Goal: Download file/media

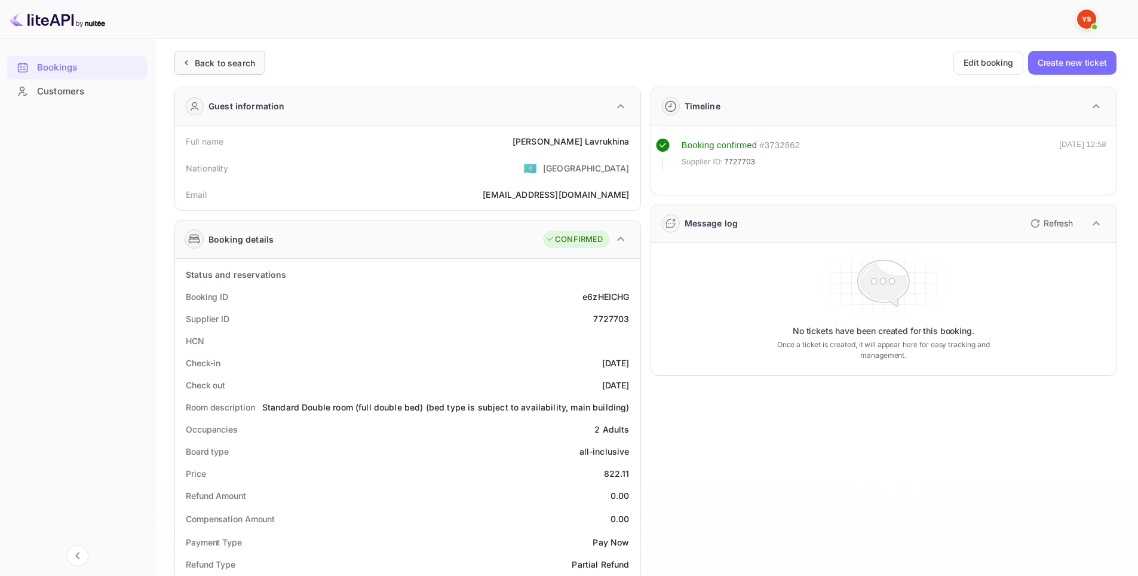
click at [227, 54] on div "Back to search" at bounding box center [219, 63] width 91 height 24
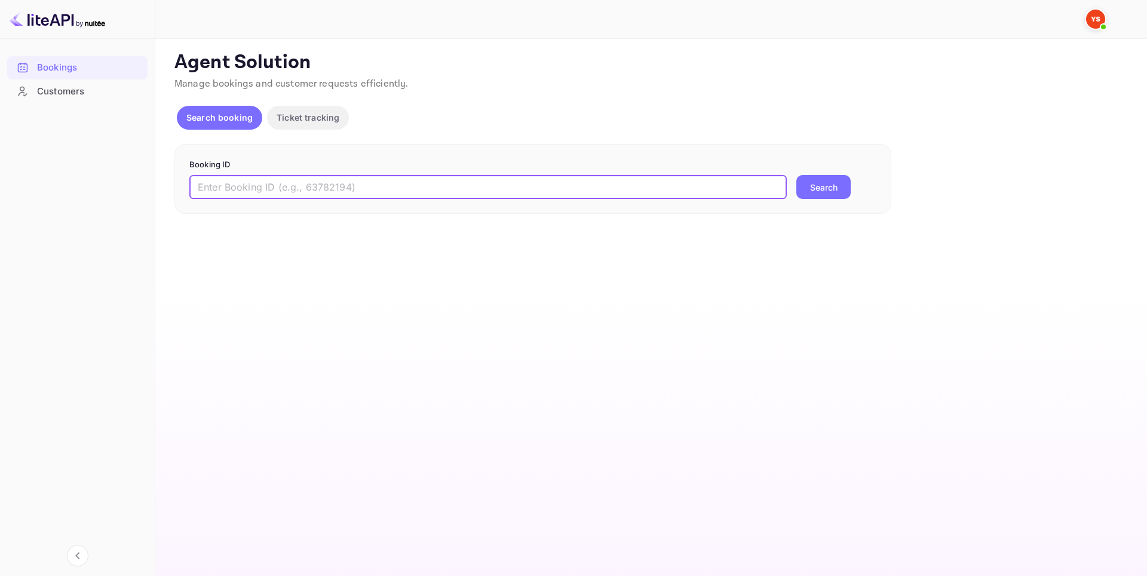
click at [428, 187] on input "text" at bounding box center [487, 187] width 597 height 24
paste input "9833653"
type input "9833653"
click at [826, 184] on button "Search" at bounding box center [823, 187] width 54 height 24
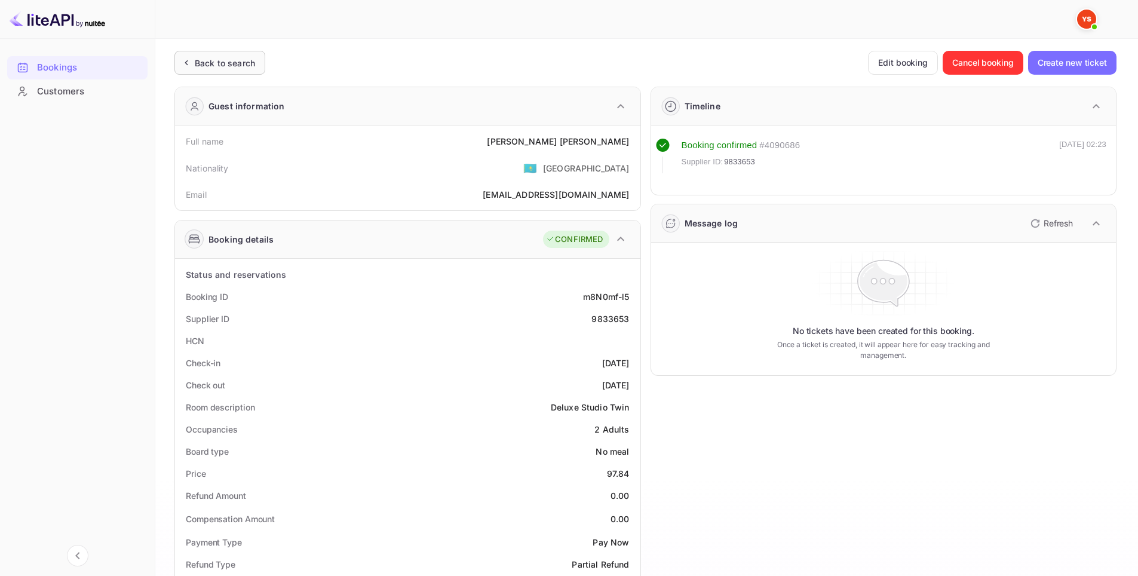
click at [240, 59] on div "Back to search" at bounding box center [225, 63] width 60 height 13
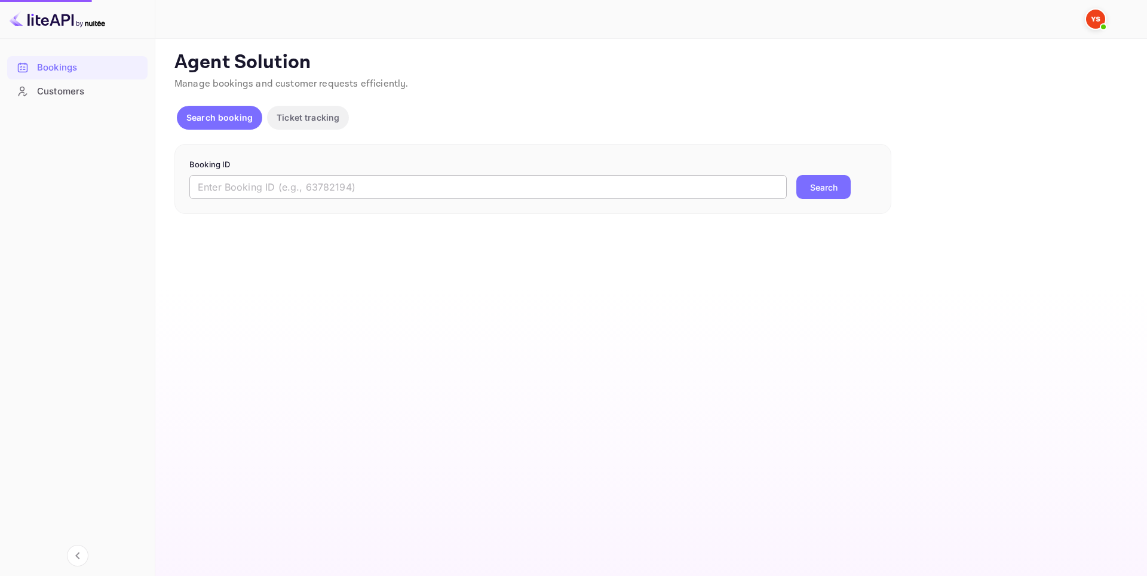
click at [386, 186] on input "text" at bounding box center [487, 187] width 597 height 24
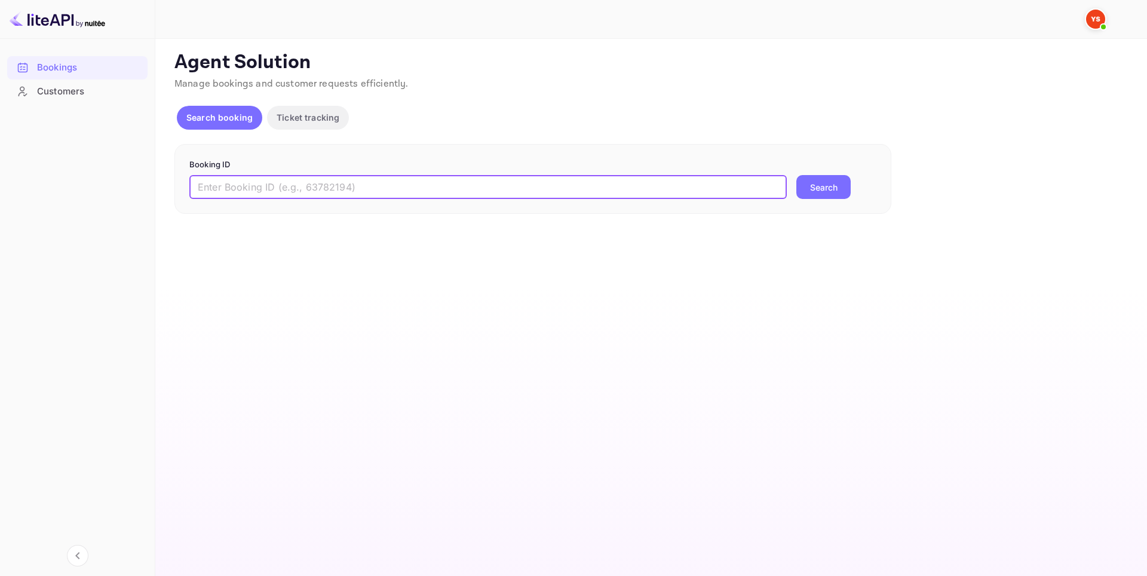
paste input "9833773"
type input "9833773"
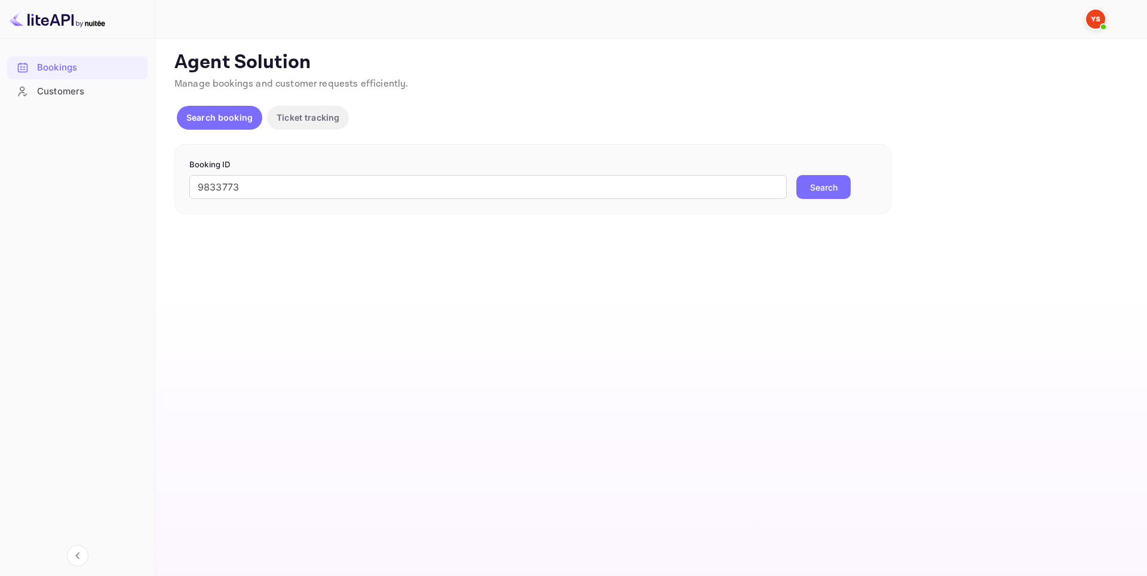
click at [813, 183] on button "Search" at bounding box center [823, 187] width 54 height 24
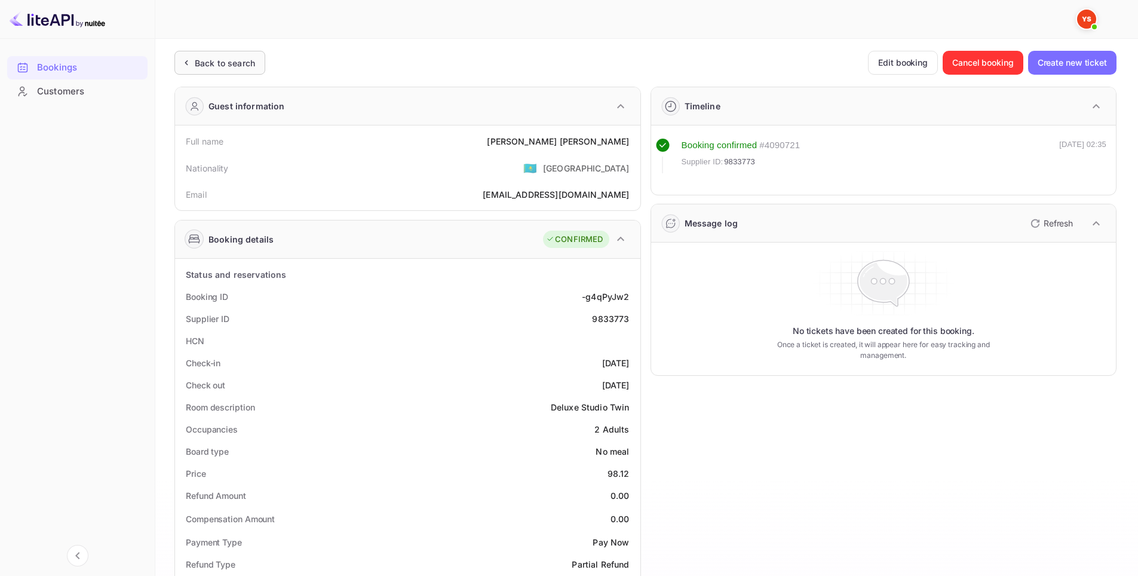
click at [244, 66] on div "Back to search" at bounding box center [225, 63] width 60 height 13
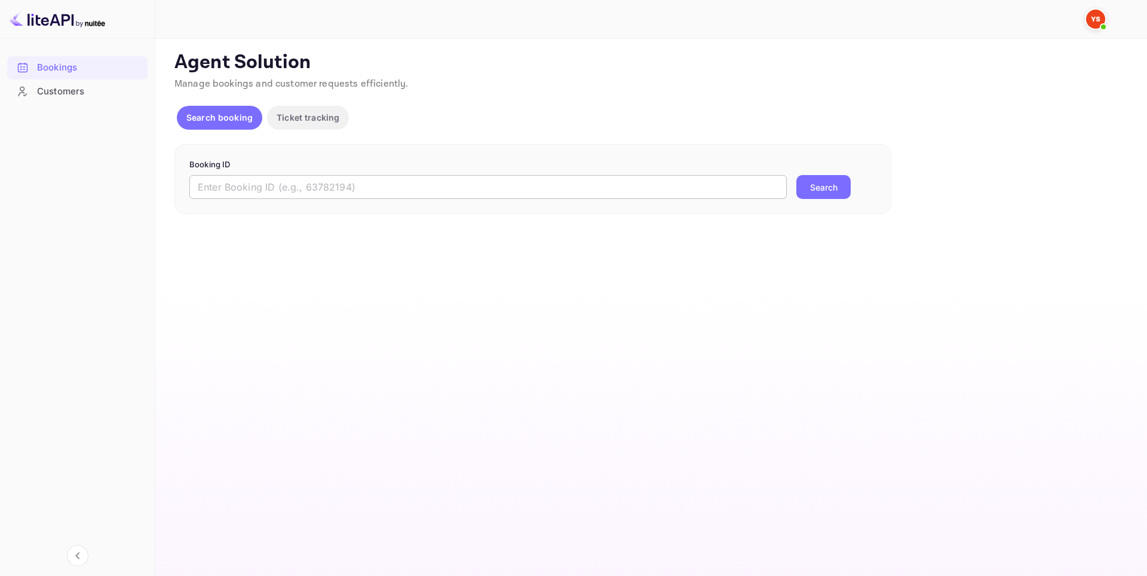
click at [407, 192] on input "text" at bounding box center [487, 187] width 597 height 24
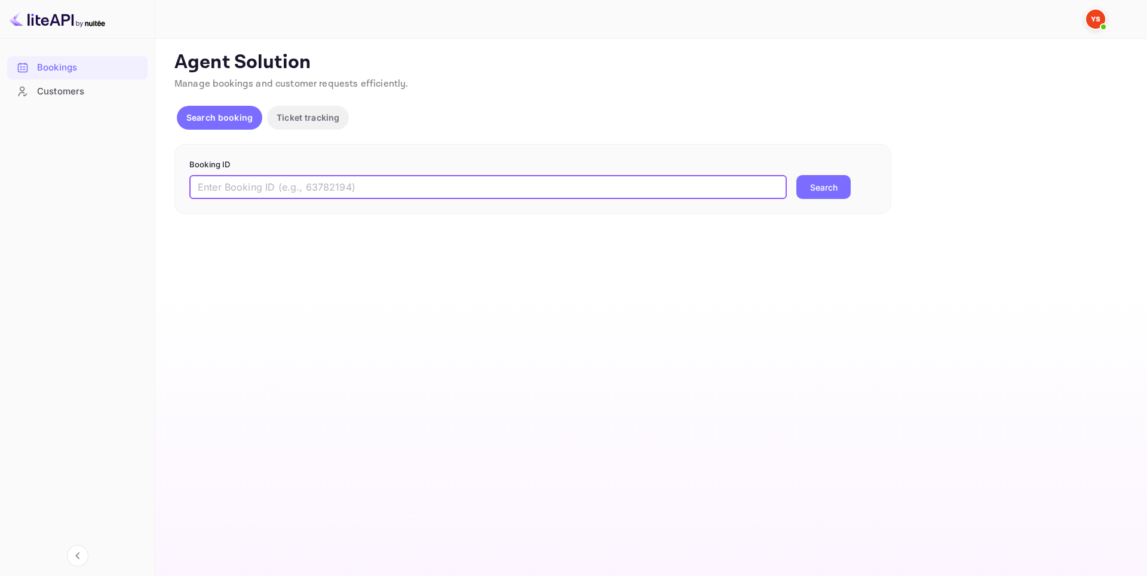
paste input "9833958"
type input "9833958"
click at [835, 186] on button "Search" at bounding box center [823, 187] width 54 height 24
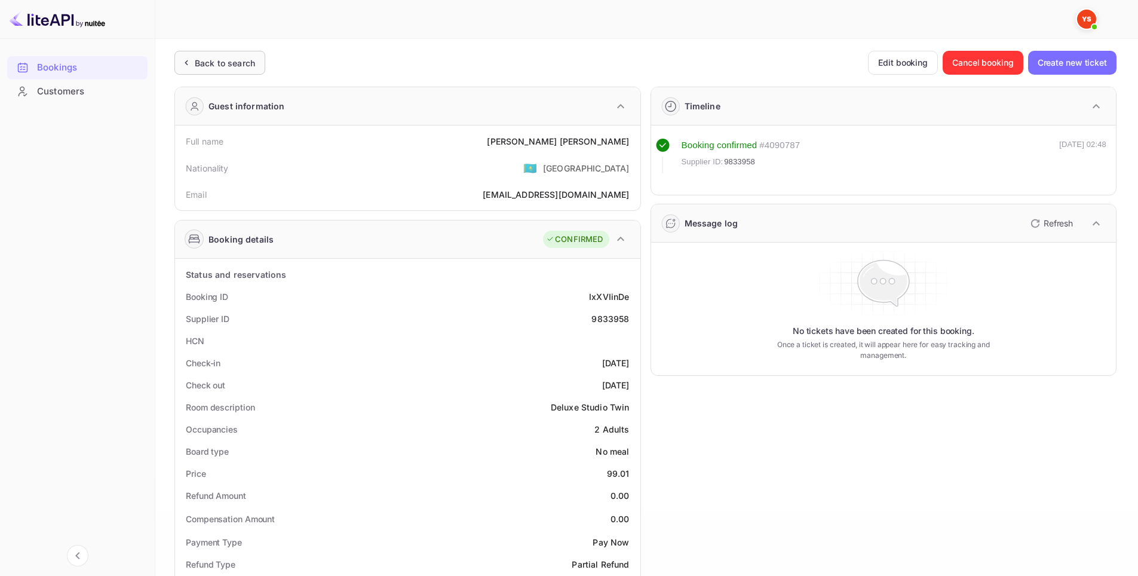
click at [249, 68] on div "Back to search" at bounding box center [225, 63] width 60 height 13
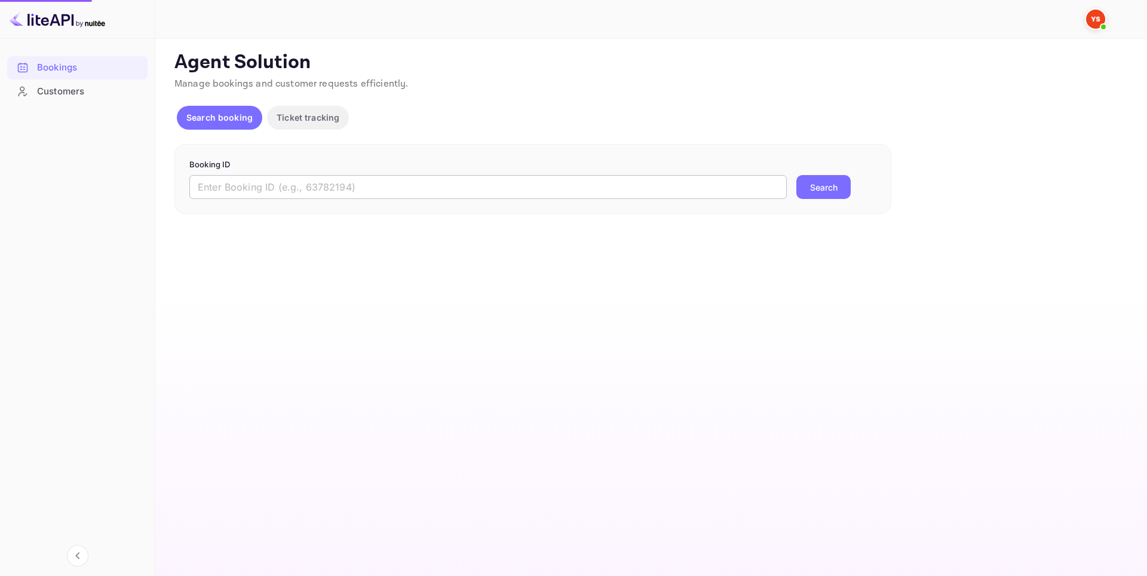
click at [355, 185] on input "text" at bounding box center [487, 187] width 597 height 24
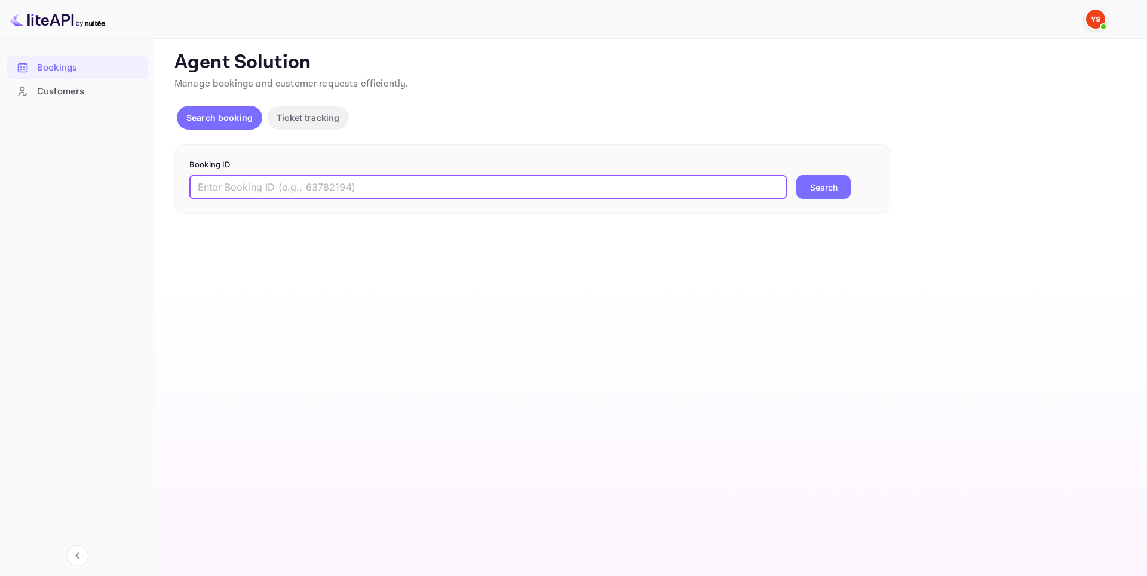
paste input "9834176"
type input "9834176"
click at [816, 191] on button "Search" at bounding box center [823, 187] width 54 height 24
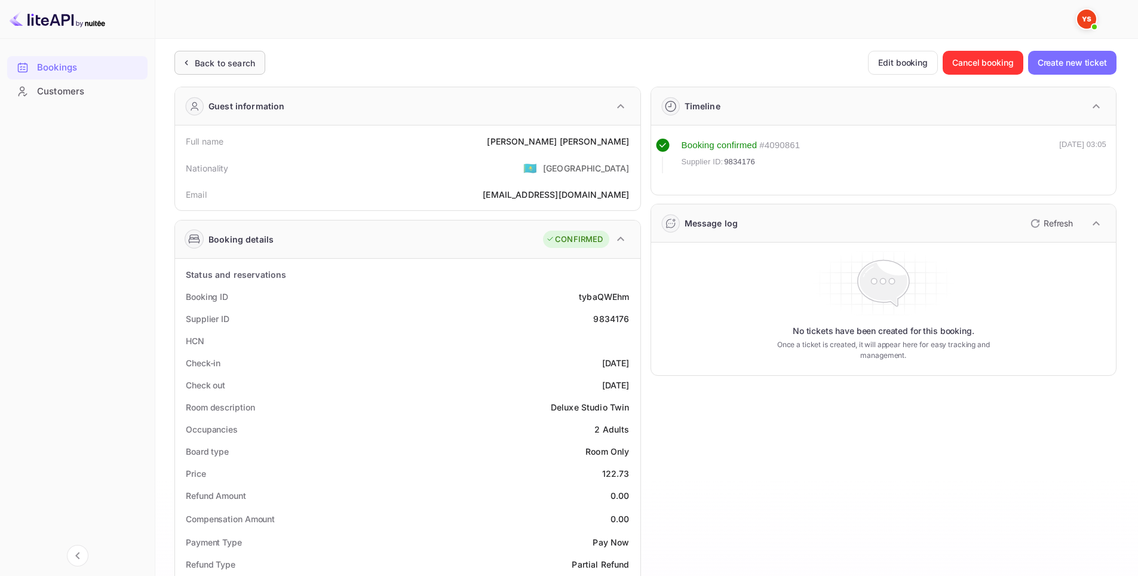
click at [238, 68] on div "Back to search" at bounding box center [225, 63] width 60 height 13
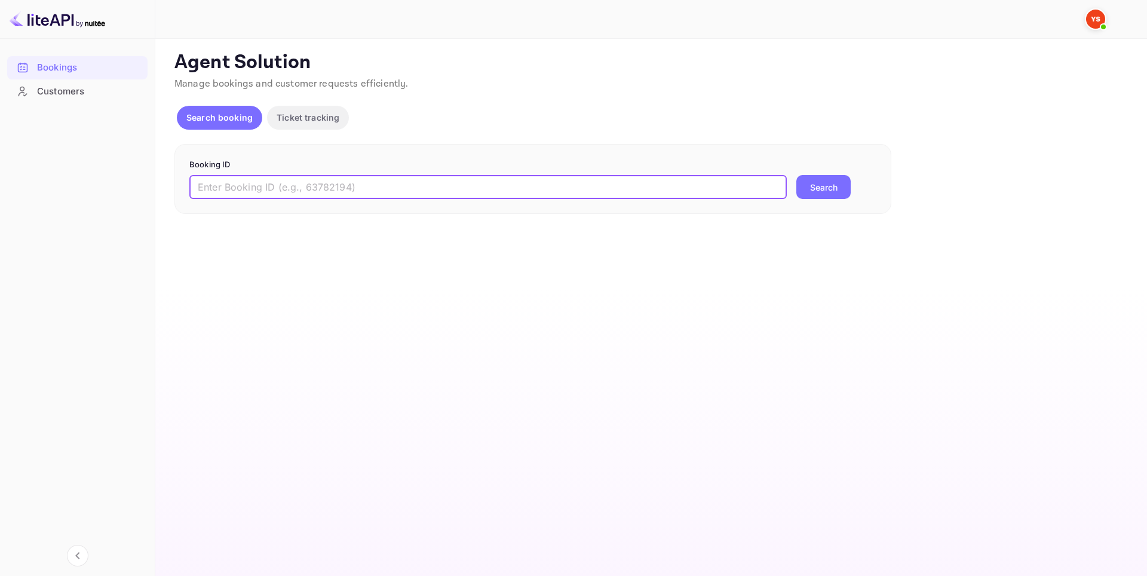
click at [562, 183] on input "text" at bounding box center [487, 187] width 597 height 24
paste input "9834351"
type input "9834351"
click at [836, 176] on button "Search" at bounding box center [823, 187] width 54 height 24
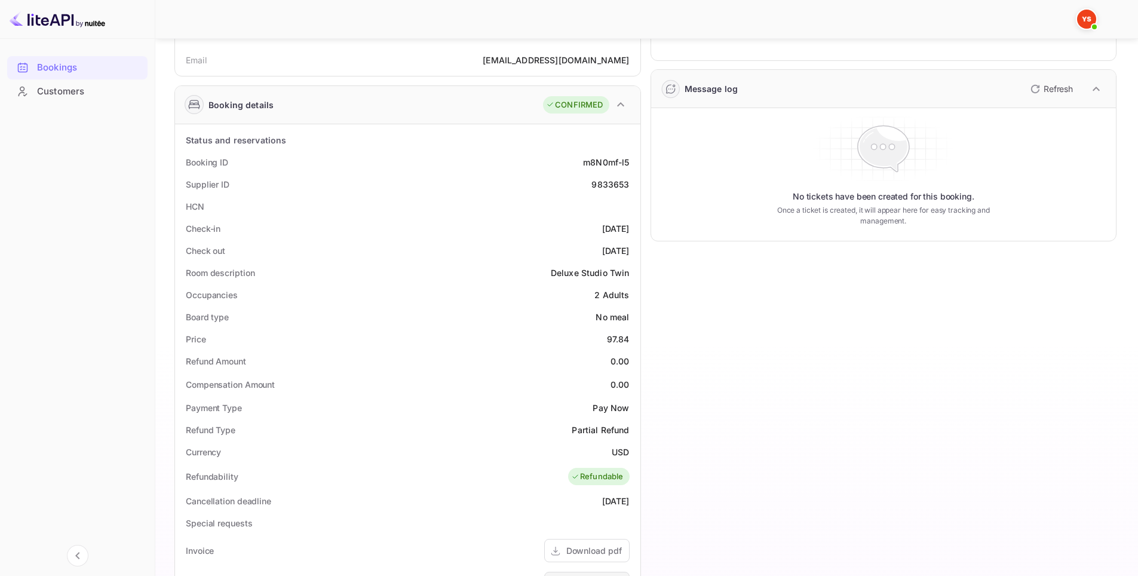
scroll to position [299, 0]
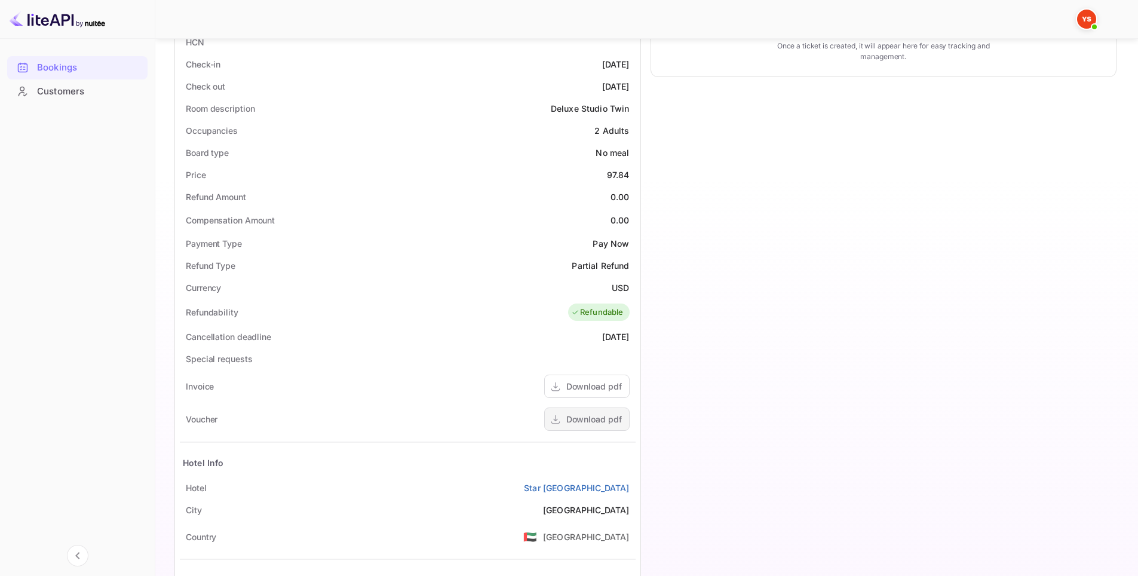
click at [585, 421] on div "Download pdf" at bounding box center [594, 419] width 56 height 13
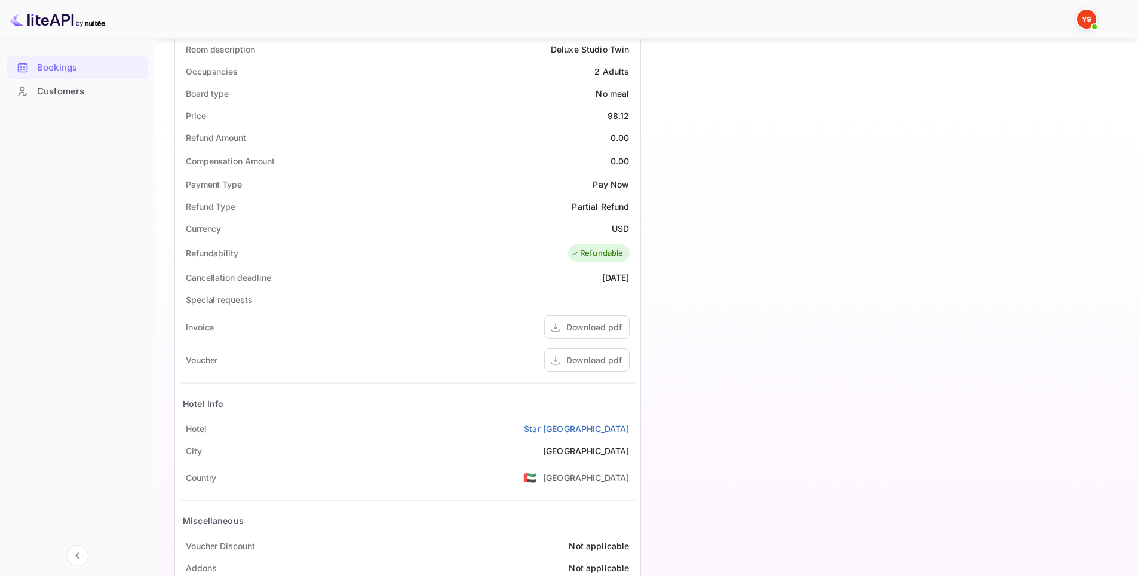
scroll to position [358, 0]
click at [581, 368] on div "Download pdf" at bounding box center [586, 359] width 85 height 23
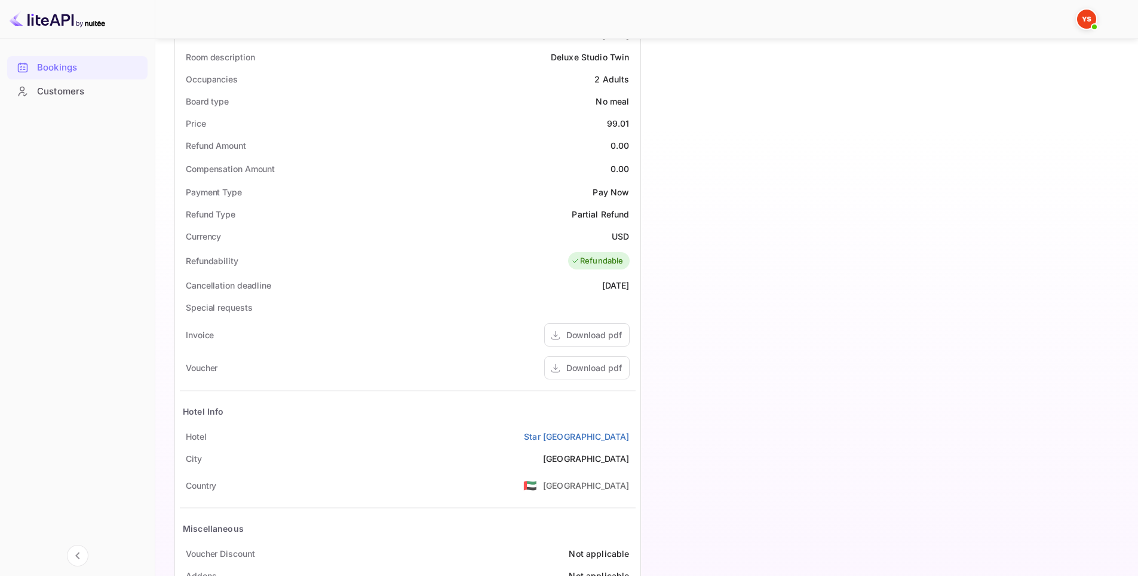
scroll to position [351, 0]
click at [582, 363] on div "Download pdf" at bounding box center [594, 366] width 56 height 13
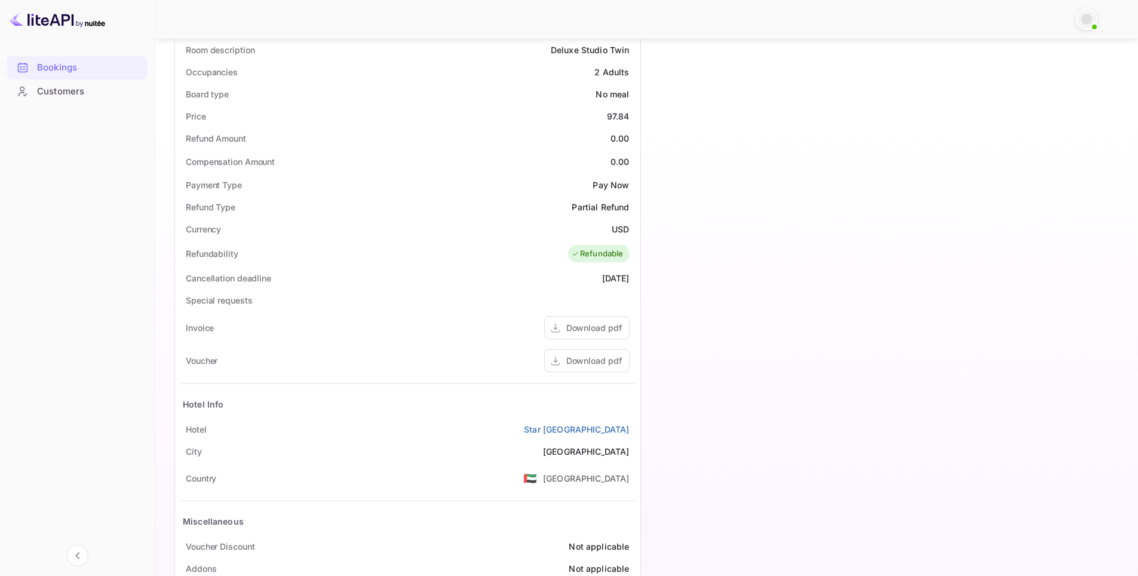
scroll to position [411, 0]
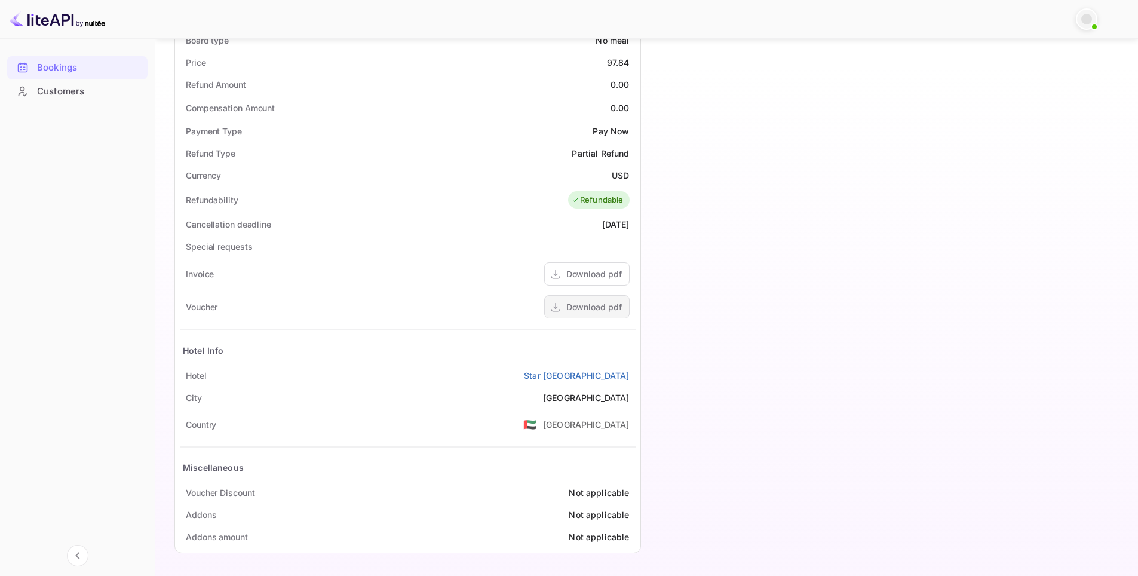
click at [588, 306] on div "Download pdf" at bounding box center [594, 307] width 56 height 13
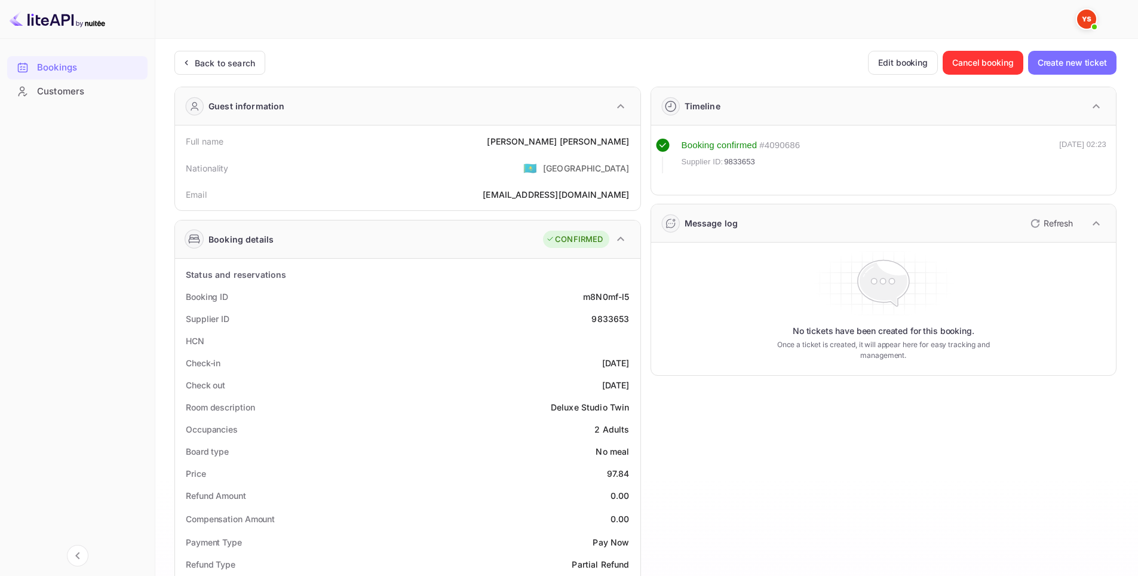
click at [605, 318] on div "9833653" at bounding box center [610, 318] width 38 height 13
copy div "9833653"
click at [204, 59] on div "Back to search" at bounding box center [225, 63] width 60 height 13
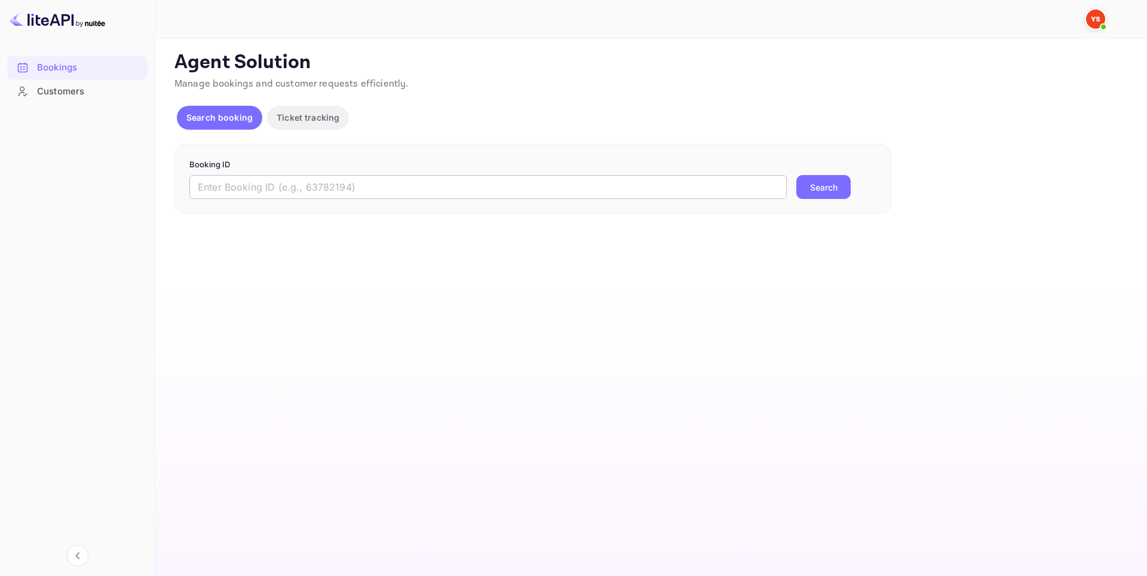
click at [367, 194] on input "text" at bounding box center [487, 187] width 597 height 24
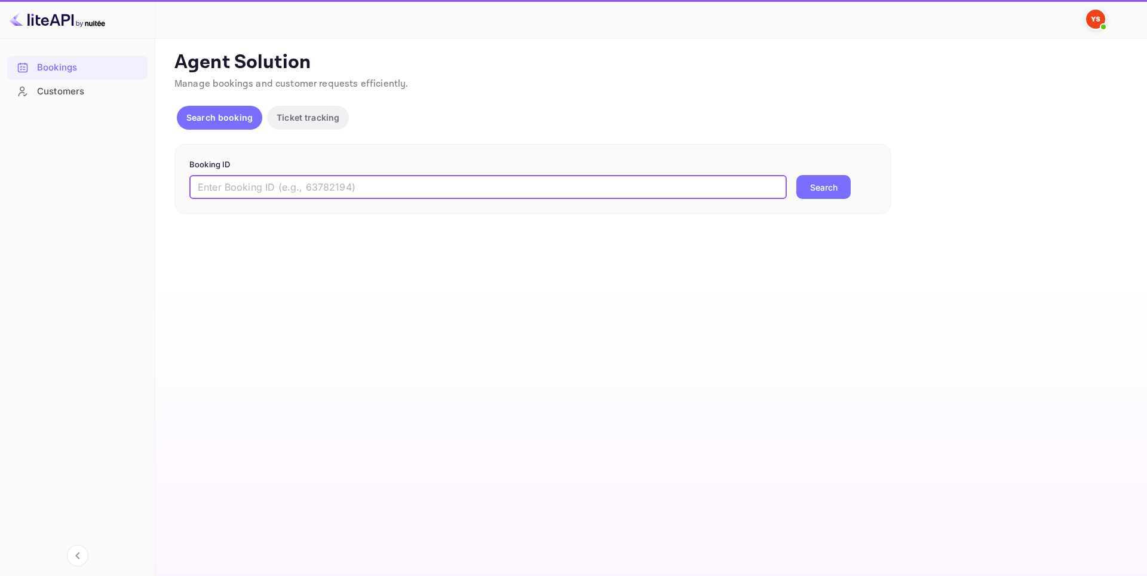
paste input "9833653"
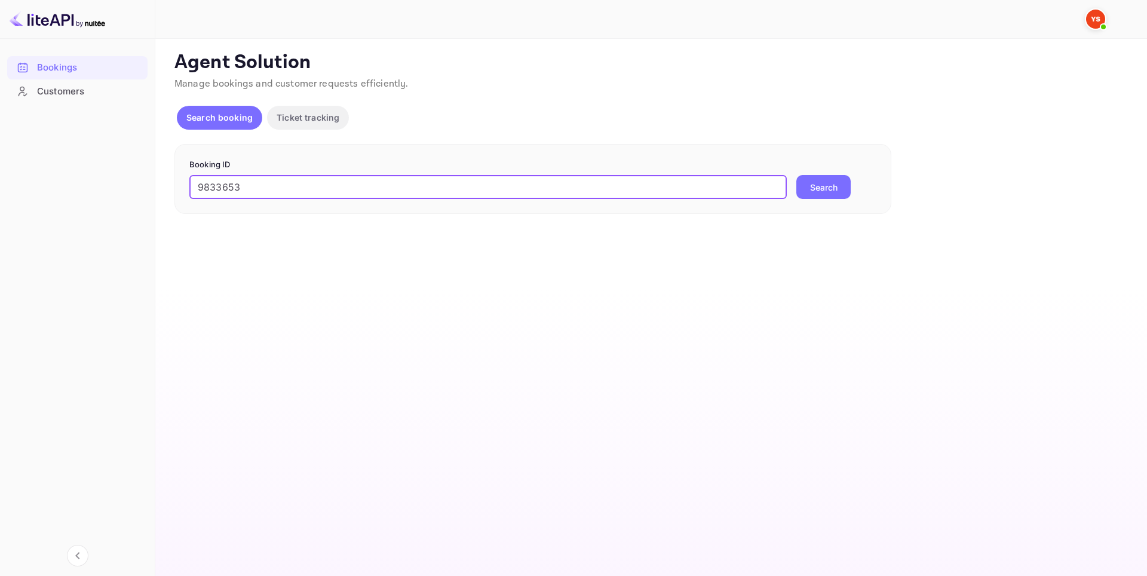
type input "9833653"
click at [803, 192] on button "Search" at bounding box center [823, 187] width 54 height 24
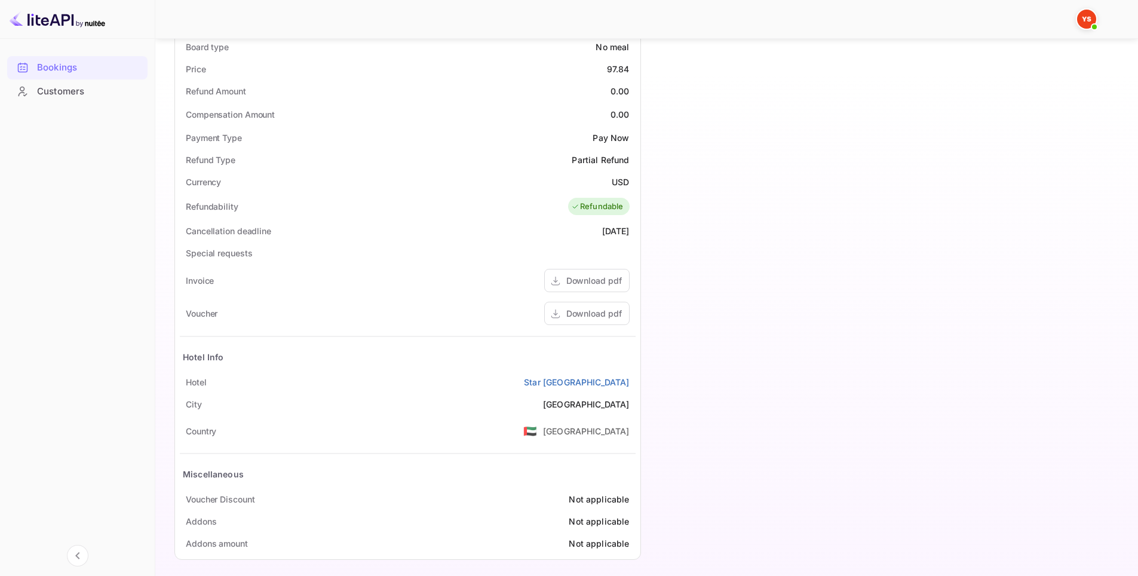
scroll to position [411, 0]
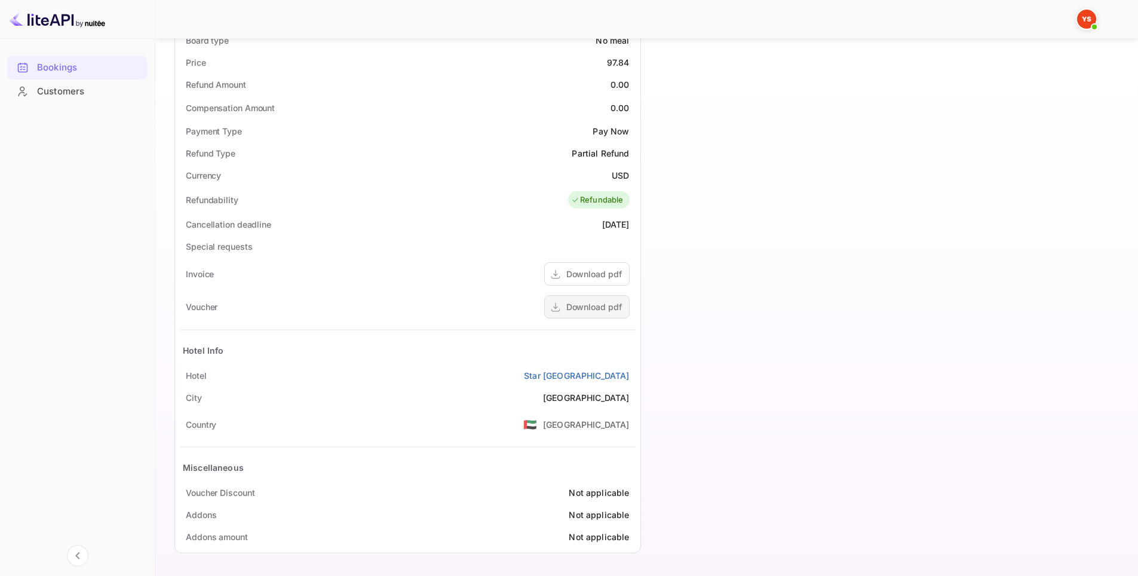
click at [589, 305] on div "Download pdf" at bounding box center [594, 307] width 56 height 13
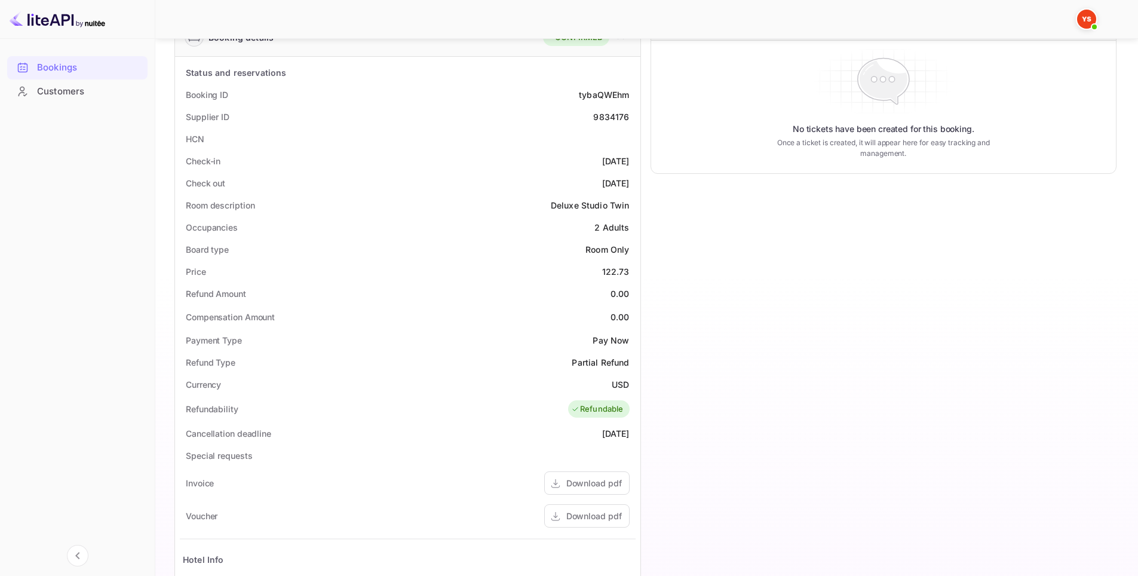
scroll to position [299, 0]
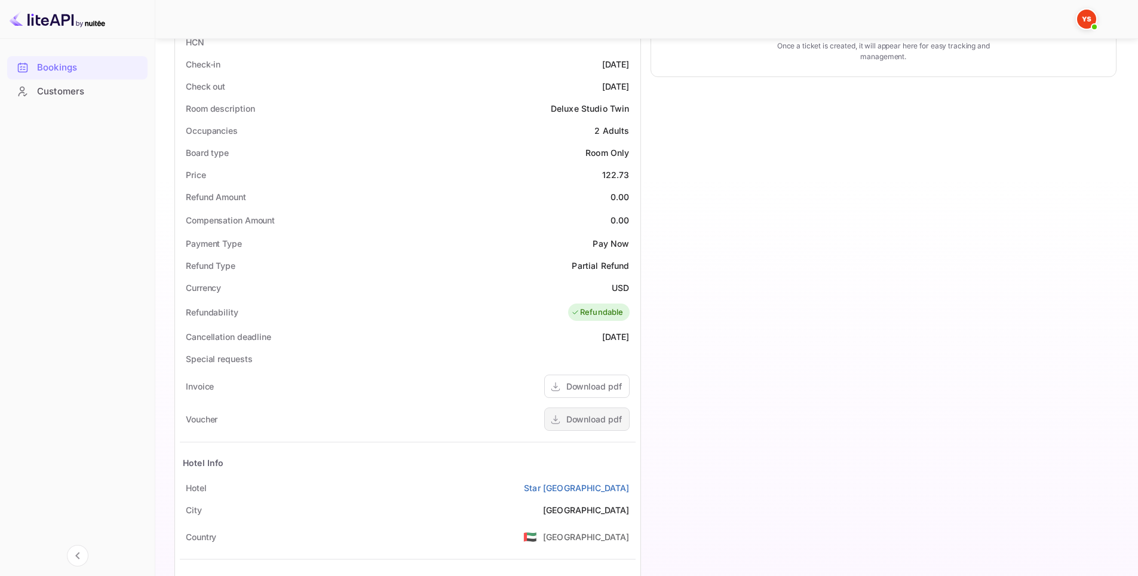
click at [570, 418] on div "Download pdf" at bounding box center [594, 419] width 56 height 13
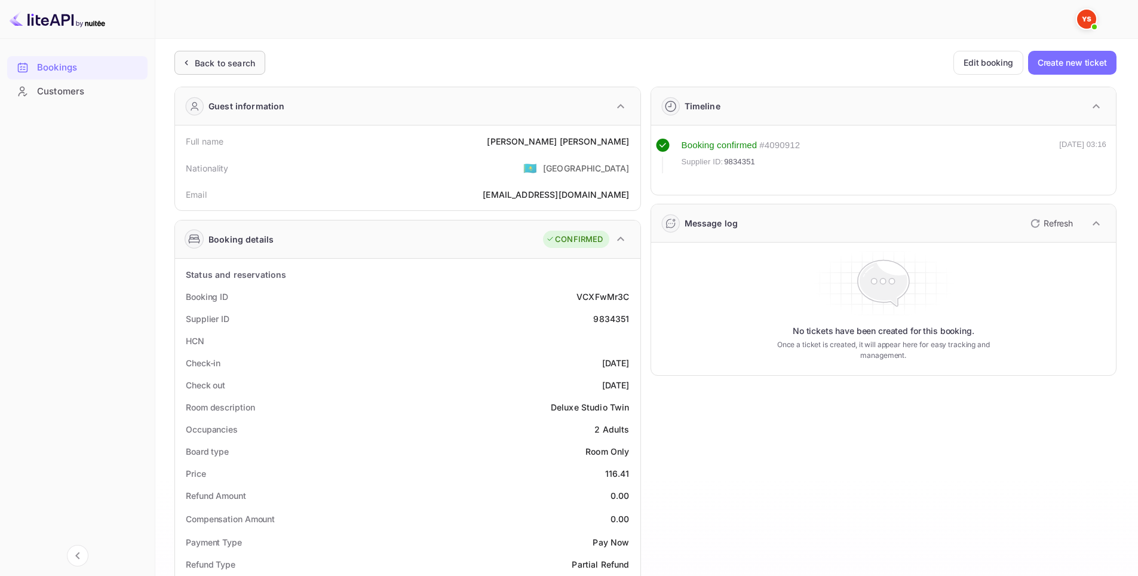
click at [235, 55] on div "Back to search" at bounding box center [219, 63] width 91 height 24
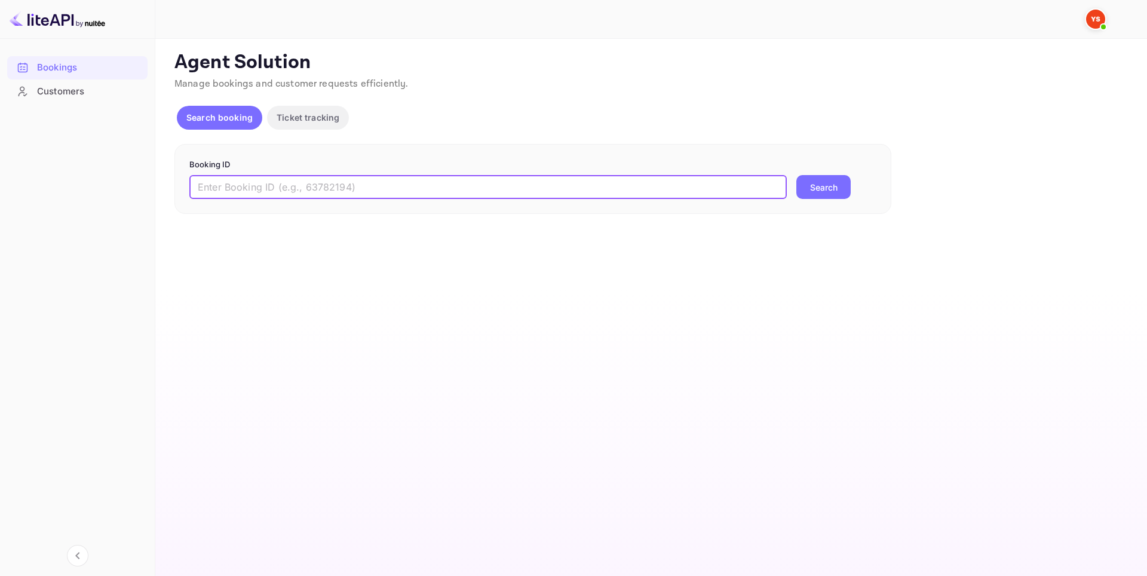
click at [447, 188] on input "text" at bounding box center [487, 187] width 597 height 24
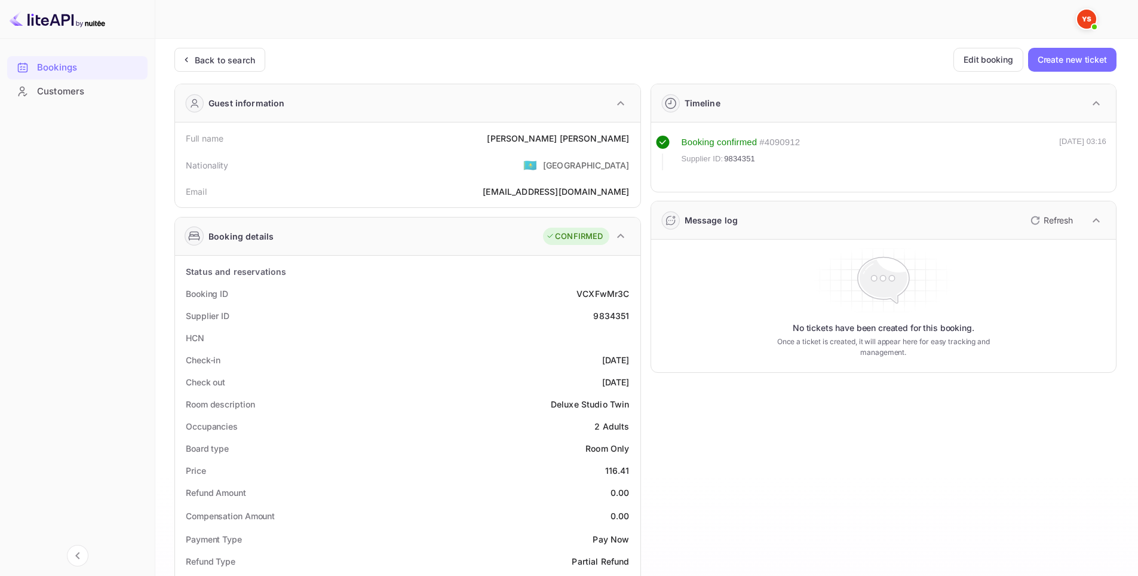
scroll to position [299, 0]
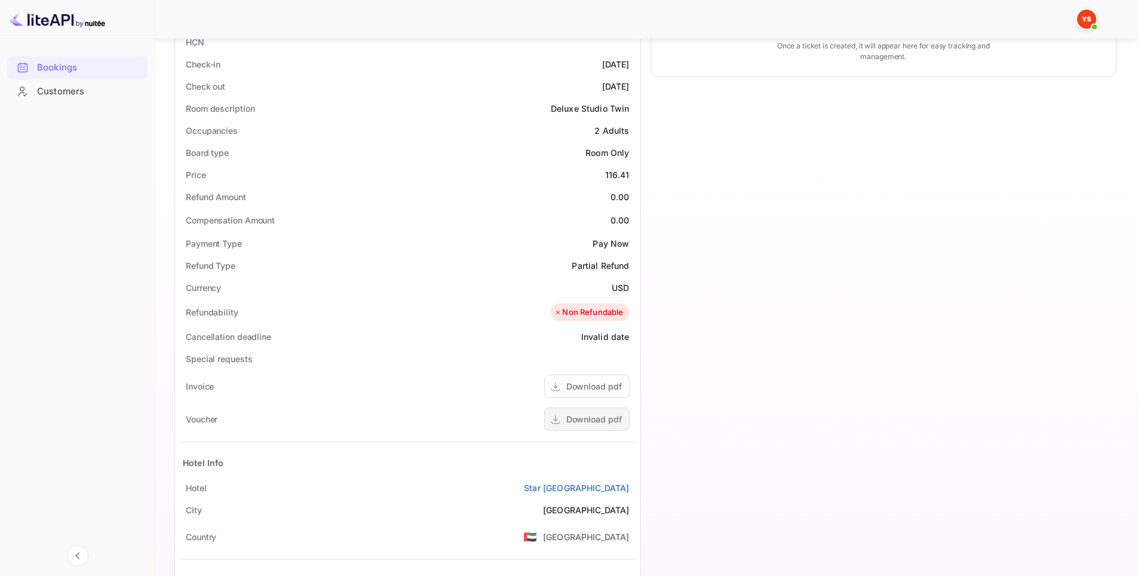
click at [574, 427] on div "Download pdf" at bounding box center [586, 418] width 85 height 23
